Goal: Task Accomplishment & Management: Manage account settings

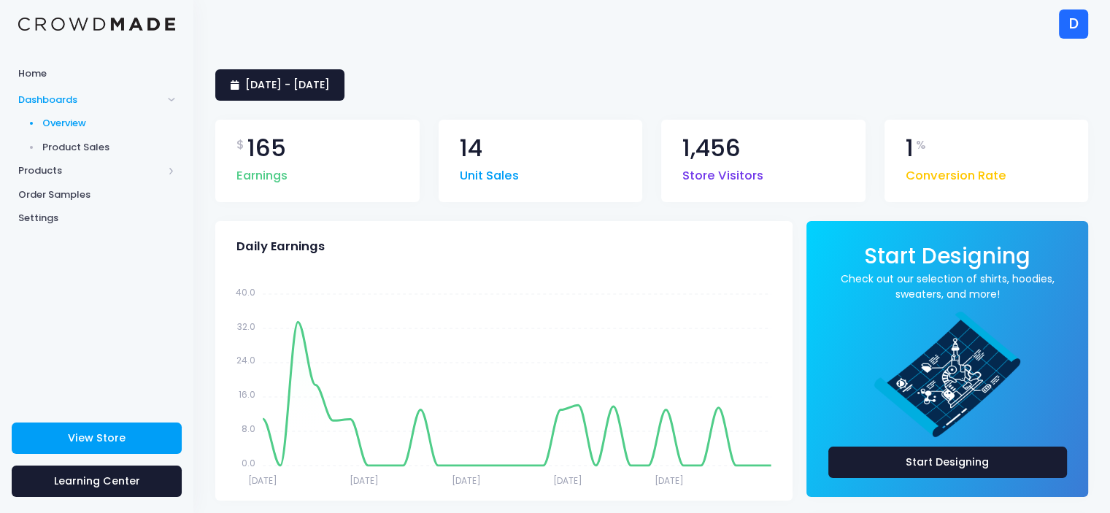
click at [60, 152] on span "Product Sales" at bounding box center [109, 147] width 134 height 15
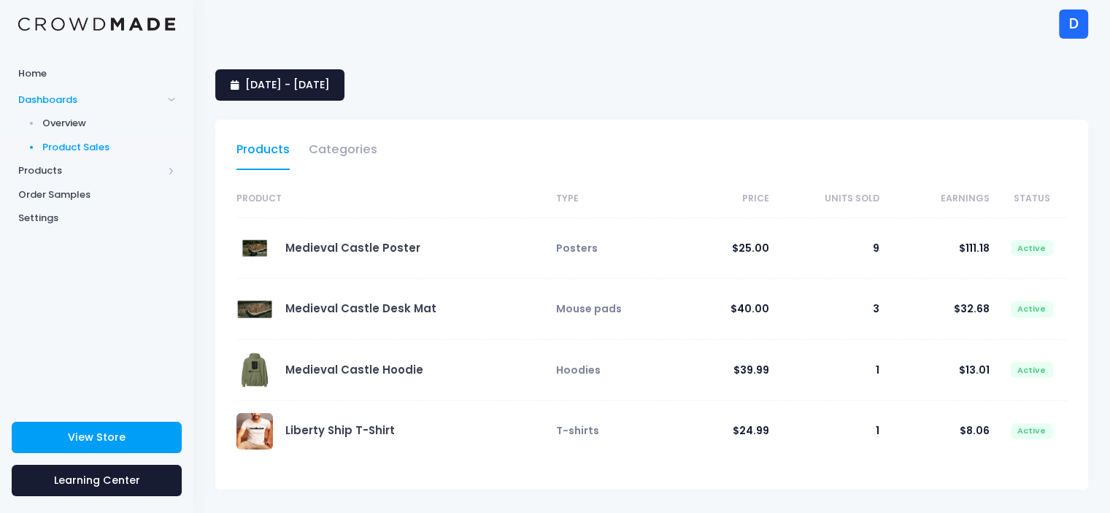
select select "25"
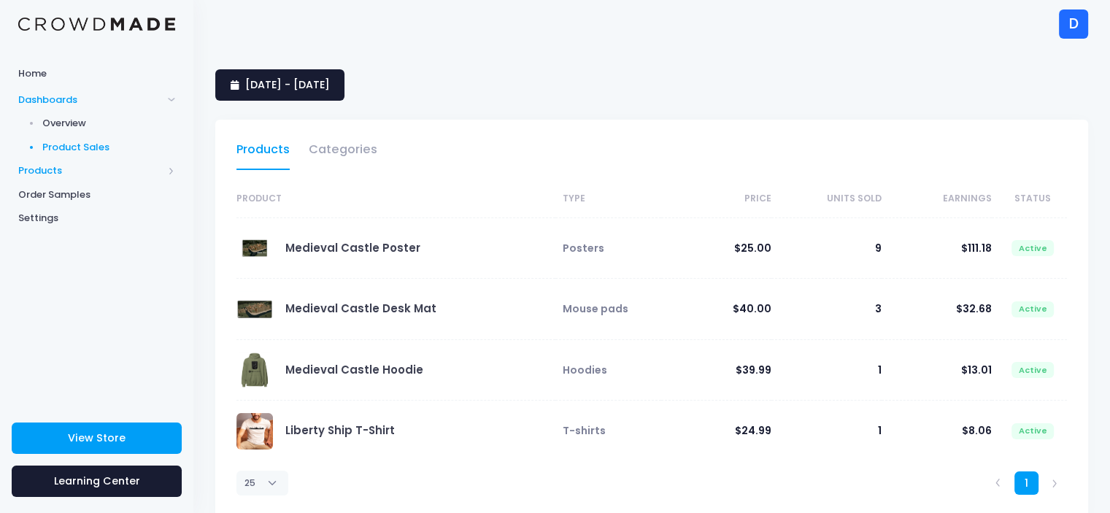
click at [85, 169] on span "Products" at bounding box center [90, 171] width 145 height 15
click at [86, 180] on link "Product Editor" at bounding box center [96, 171] width 193 height 24
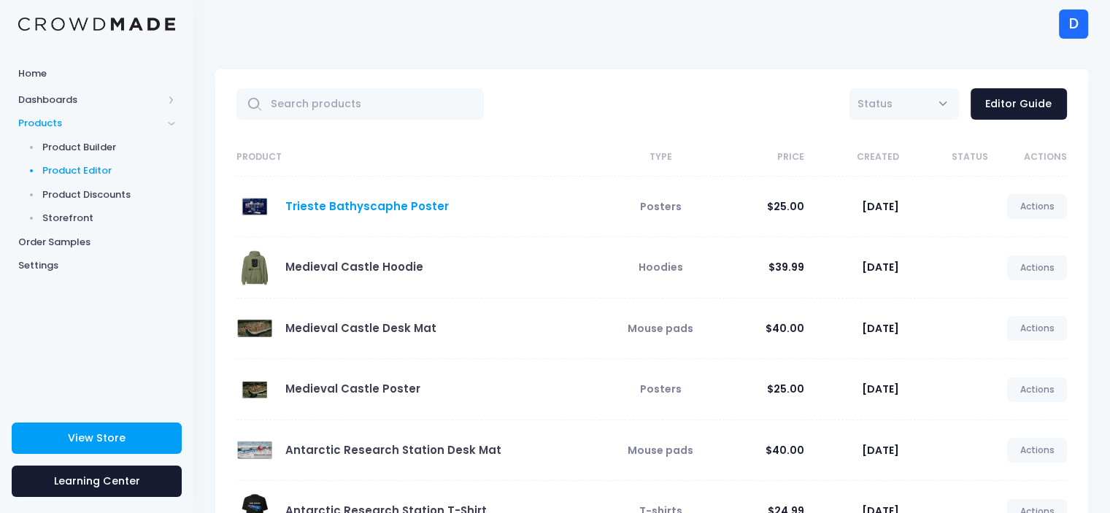
click at [320, 203] on link "Trieste Bathyscaphe Poster" at bounding box center [367, 206] width 164 height 15
